Goal: Transaction & Acquisition: Purchase product/service

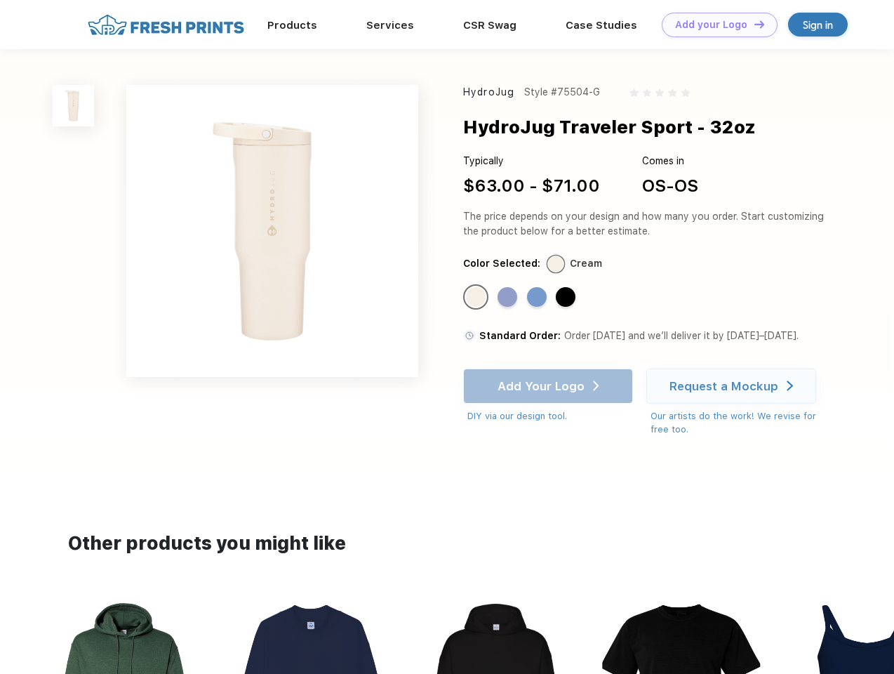
click at [715, 25] on link "Add your Logo Design Tool" at bounding box center [720, 25] width 116 height 25
click at [0, 0] on div "Design Tool" at bounding box center [0, 0] width 0 height 0
click at [753, 24] on link "Add your Logo Design Tool" at bounding box center [720, 25] width 116 height 25
click at [74, 105] on img at bounding box center [73, 105] width 41 height 41
click at [477, 298] on div "Standard Color" at bounding box center [476, 297] width 20 height 20
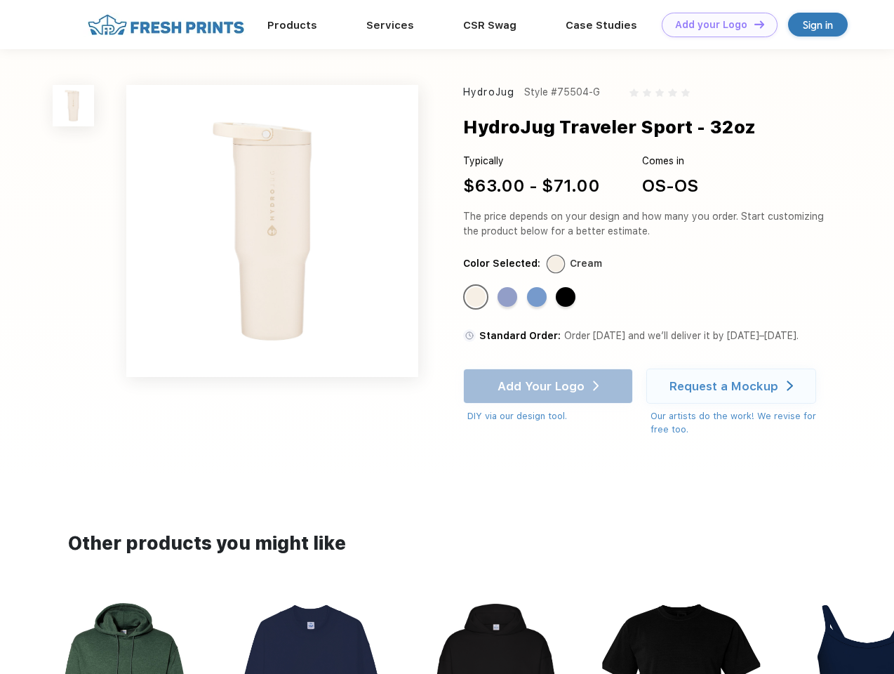
click at [509, 298] on div "Standard Color" at bounding box center [508, 297] width 20 height 20
click at [538, 298] on div "Standard Color" at bounding box center [537, 297] width 20 height 20
click at [567, 298] on div "Standard Color" at bounding box center [566, 297] width 20 height 20
click at [550, 386] on div "Add Your Logo DIY via our design tool. Ah shoot! This product isn't up in our d…" at bounding box center [548, 396] width 170 height 55
click at [734, 386] on div "Request a Mockup" at bounding box center [724, 386] width 109 height 14
